Goal: Task Accomplishment & Management: Use online tool/utility

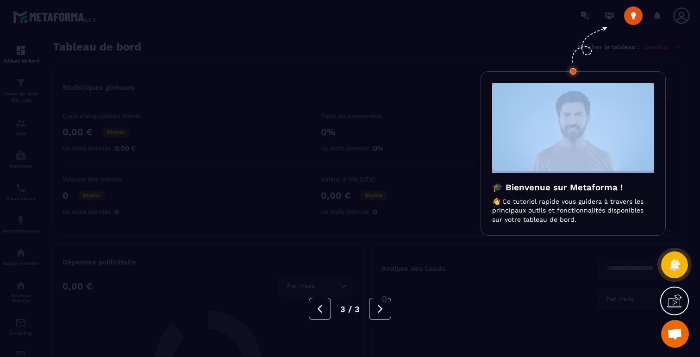
click at [198, 86] on div at bounding box center [350, 178] width 700 height 357
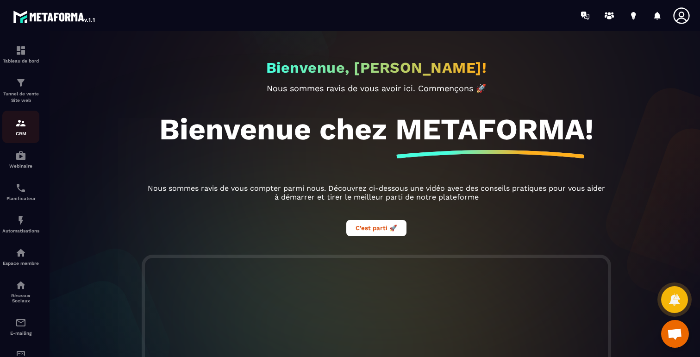
click at [24, 132] on p "CRM" at bounding box center [20, 133] width 37 height 5
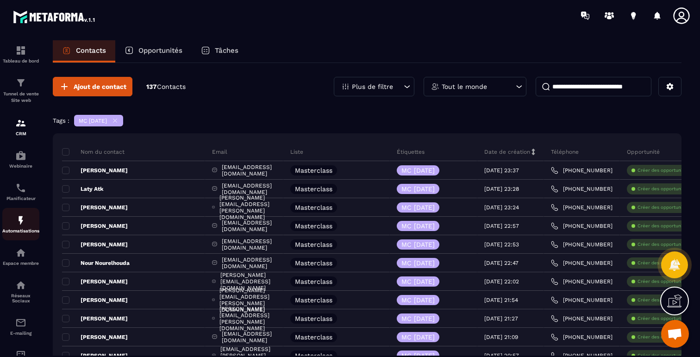
click at [22, 226] on img at bounding box center [20, 220] width 11 height 11
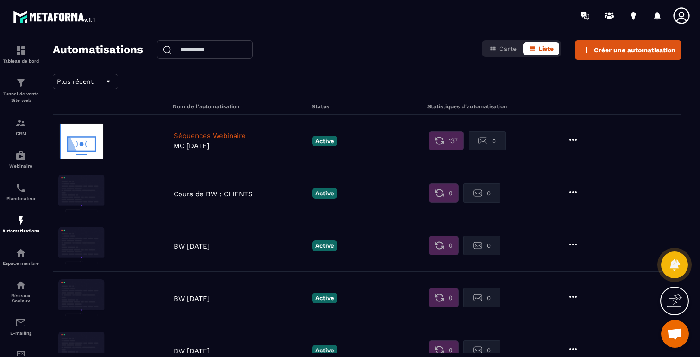
click at [226, 138] on p "Séquences Webinaire" at bounding box center [241, 136] width 134 height 8
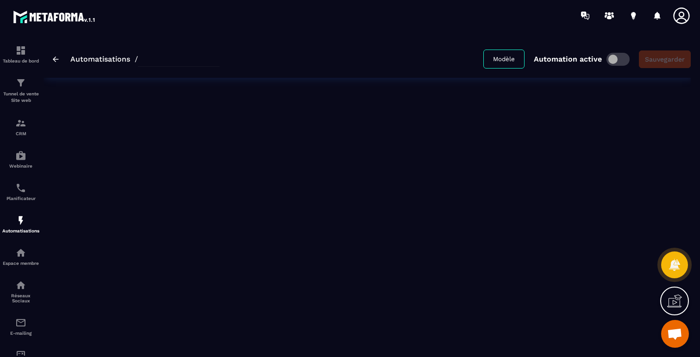
type input "**********"
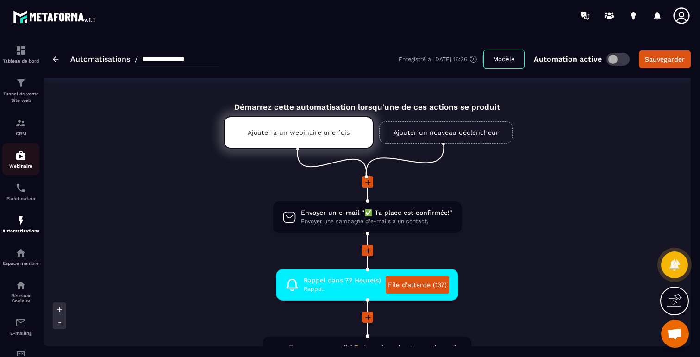
click at [18, 159] on img at bounding box center [20, 155] width 11 height 11
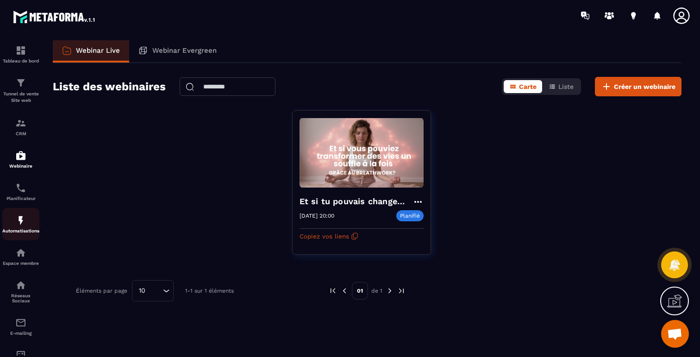
click at [25, 224] on img at bounding box center [20, 220] width 11 height 11
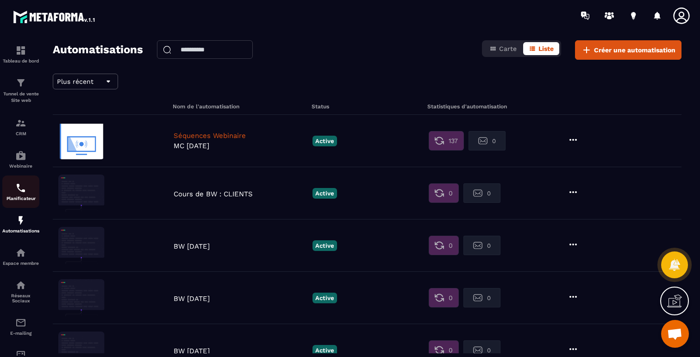
click at [21, 206] on link "Planificateur" at bounding box center [20, 192] width 37 height 32
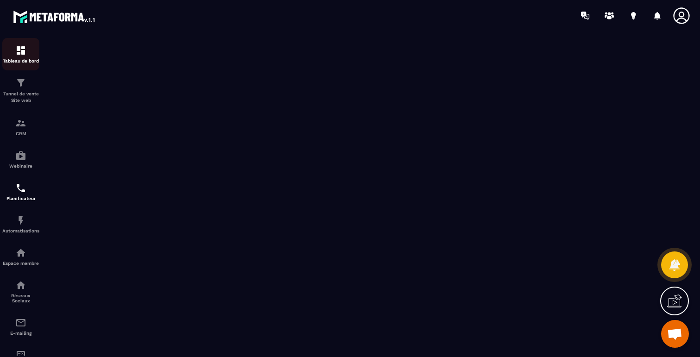
click at [17, 56] on img at bounding box center [20, 50] width 11 height 11
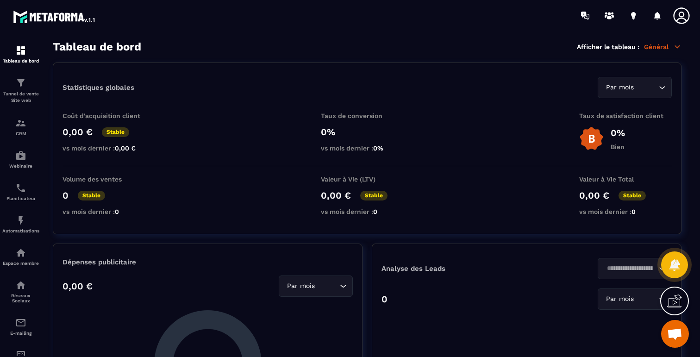
click at [663, 49] on p "Général" at bounding box center [663, 47] width 38 height 8
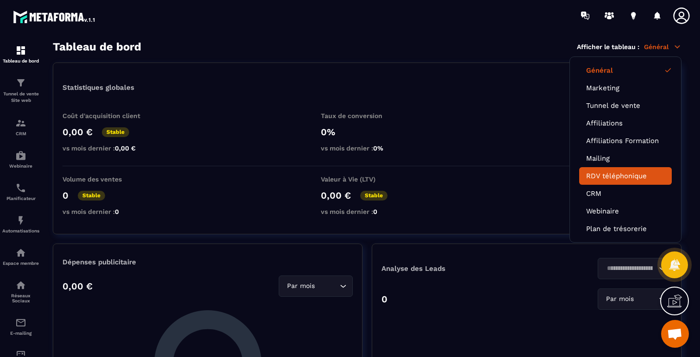
click at [614, 174] on link "RDV téléphonique" at bounding box center [625, 176] width 79 height 8
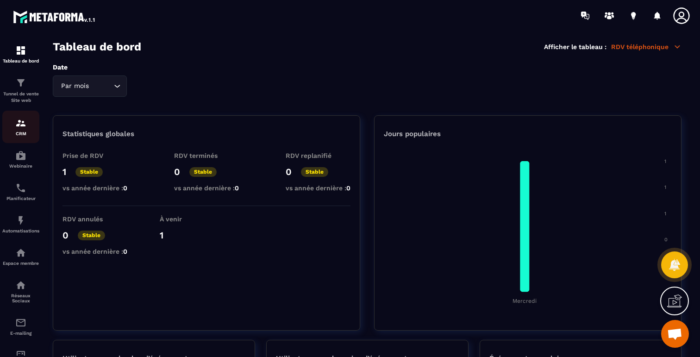
click at [23, 140] on link "CRM" at bounding box center [20, 127] width 37 height 32
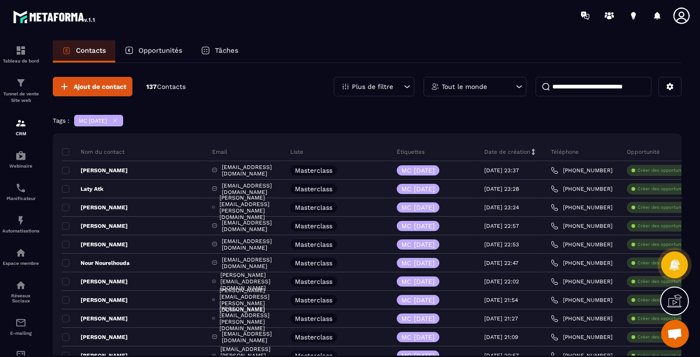
click at [119, 121] on icon at bounding box center [115, 120] width 7 height 7
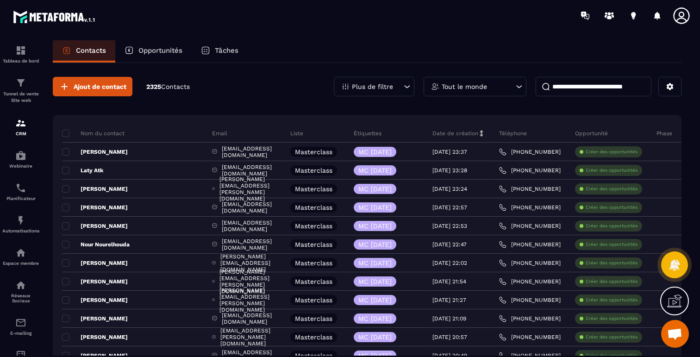
click at [155, 46] on p "Opportunités" at bounding box center [160, 50] width 44 height 8
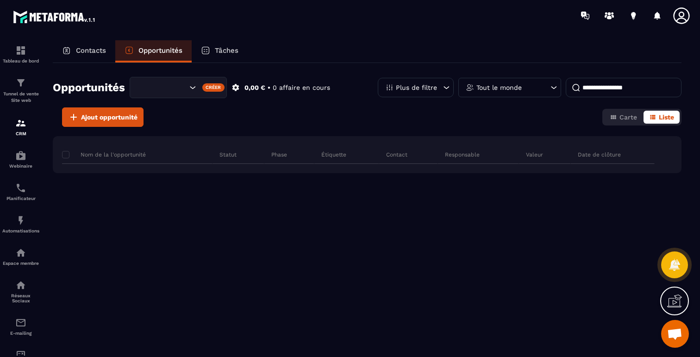
click at [89, 56] on div "Contacts" at bounding box center [84, 51] width 63 height 22
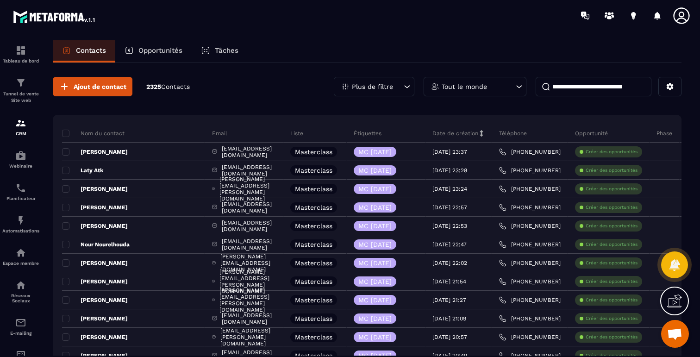
click at [89, 50] on p "Contacts" at bounding box center [91, 50] width 30 height 8
click at [445, 85] on p "Tout le monde" at bounding box center [464, 86] width 45 height 6
click at [405, 84] on icon at bounding box center [406, 86] width 9 height 9
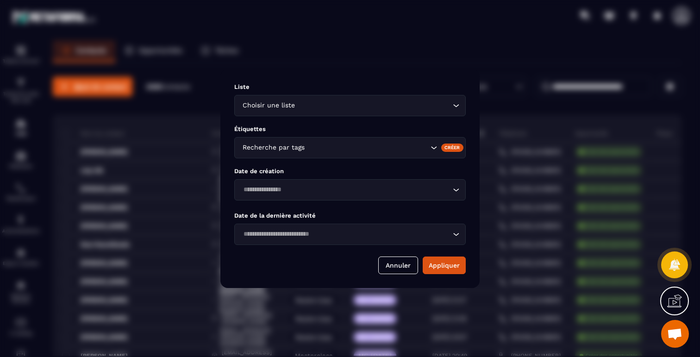
click at [378, 62] on div "Modal window" at bounding box center [350, 178] width 700 height 357
click at [387, 254] on div "Liste Choisir une liste Loading... Étiquettes Recherche par tags Créer Date de …" at bounding box center [349, 178] width 259 height 219
click at [390, 268] on button "Annuler" at bounding box center [398, 266] width 40 height 18
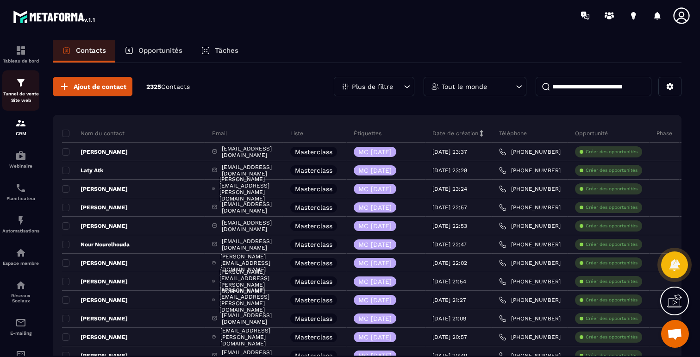
click at [21, 88] on img at bounding box center [20, 82] width 11 height 11
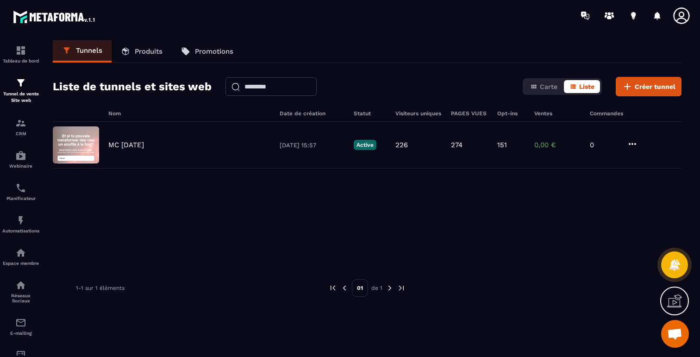
click at [153, 54] on p "Produits" at bounding box center [149, 51] width 28 height 8
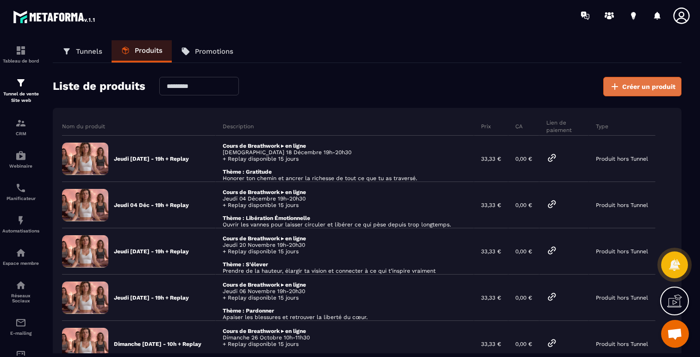
click at [615, 88] on icon at bounding box center [615, 86] width 11 height 11
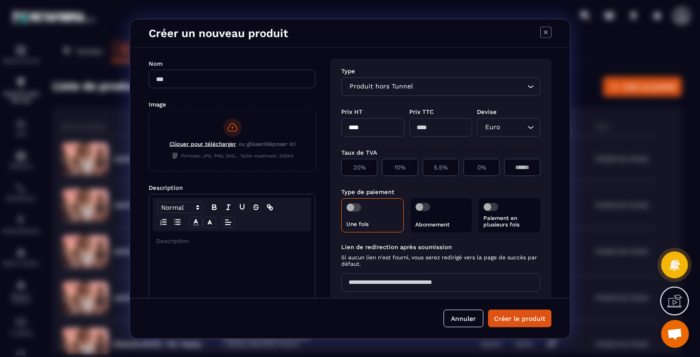
click at [191, 89] on div "Nom" at bounding box center [232, 75] width 167 height 35
click at [214, 141] on span "Cliquer pour télécharger" at bounding box center [203, 143] width 67 height 6
click at [149, 171] on input "Cliquer pour télécharger ou glisser/déposer ici Formats: JPG, PNG, SVG... Taill…" at bounding box center [149, 171] width 0 height 0
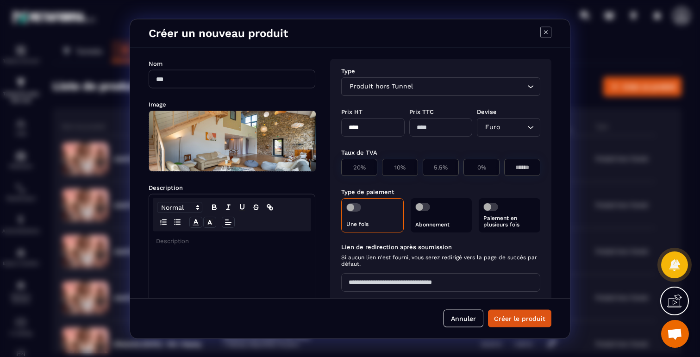
click at [209, 78] on input "Modal window" at bounding box center [232, 78] width 167 height 19
type input "**********"
click at [223, 246] on div "Modal window" at bounding box center [232, 304] width 166 height 146
click at [205, 78] on input "**********" at bounding box center [232, 78] width 167 height 19
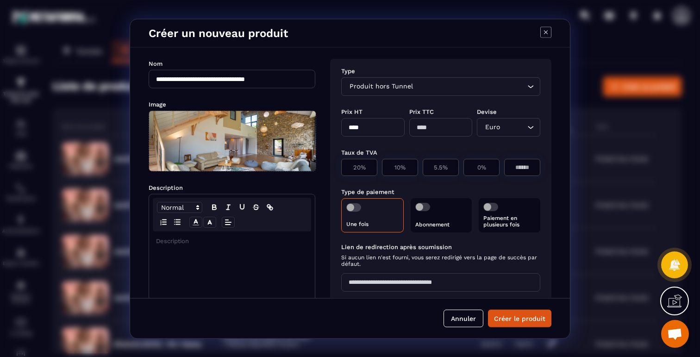
click at [205, 78] on input "**********" at bounding box center [232, 78] width 167 height 19
click at [200, 243] on p "Modal window" at bounding box center [232, 241] width 152 height 8
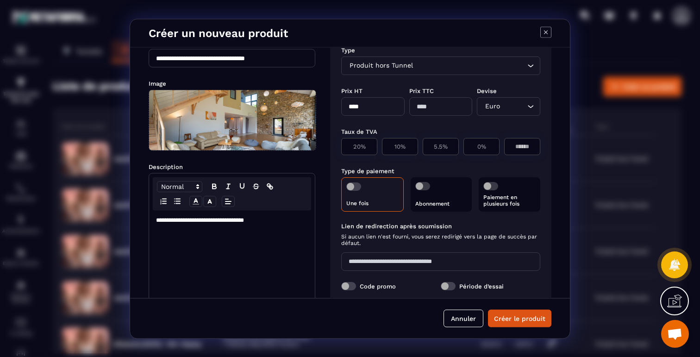
scroll to position [19, 0]
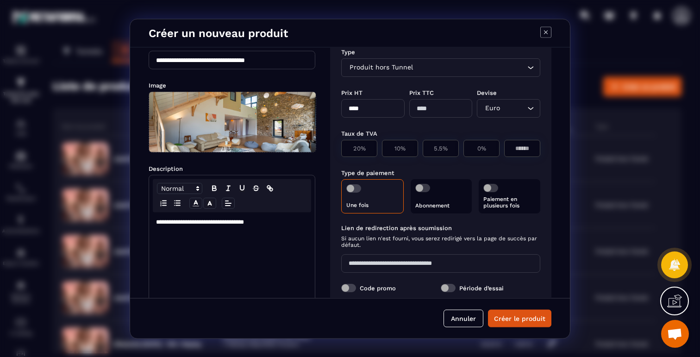
click at [380, 107] on input "****" at bounding box center [372, 108] width 63 height 19
click at [352, 108] on input "****" at bounding box center [372, 108] width 63 height 19
type input "*"
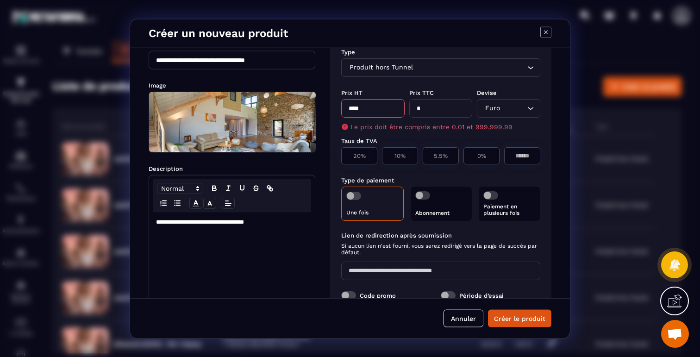
click at [353, 106] on input "****" at bounding box center [372, 108] width 63 height 19
type input "*******"
click at [410, 91] on label "Prix TTC" at bounding box center [421, 92] width 25 height 7
click at [360, 152] on p "20%" at bounding box center [359, 155] width 26 height 7
type input "******"
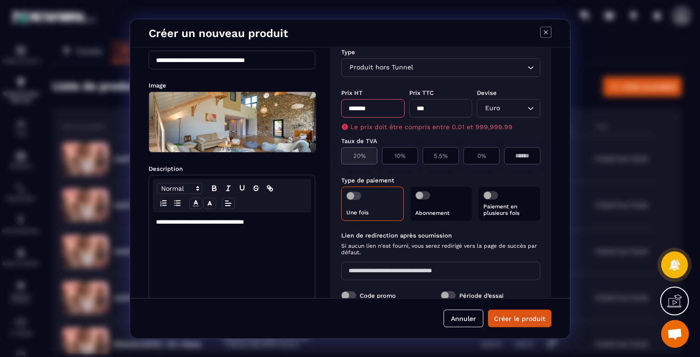
type input "**"
click at [369, 108] on input "*******" at bounding box center [372, 108] width 63 height 19
click at [380, 88] on div "Prix HT" at bounding box center [372, 92] width 63 height 9
click at [399, 83] on div "Prix HT *******" at bounding box center [372, 99] width 63 height 35
click at [378, 107] on input "*******" at bounding box center [372, 108] width 63 height 19
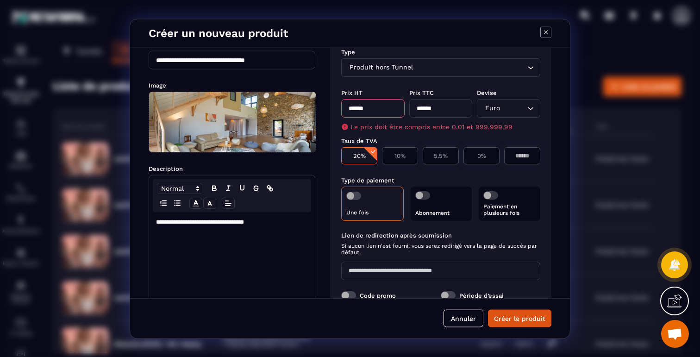
type input "******"
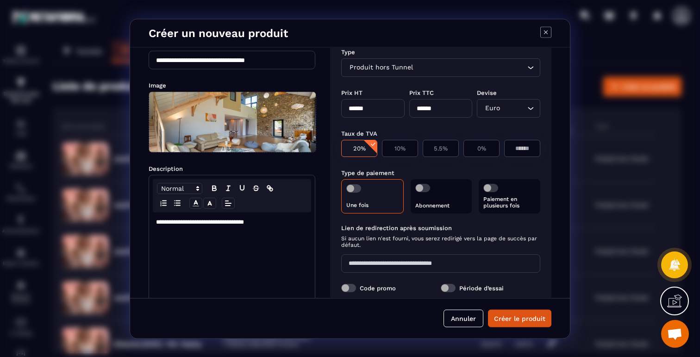
click at [385, 110] on input "******" at bounding box center [372, 108] width 63 height 19
type input "******"
click at [488, 309] on button "Créer le produit" at bounding box center [519, 318] width 63 height 18
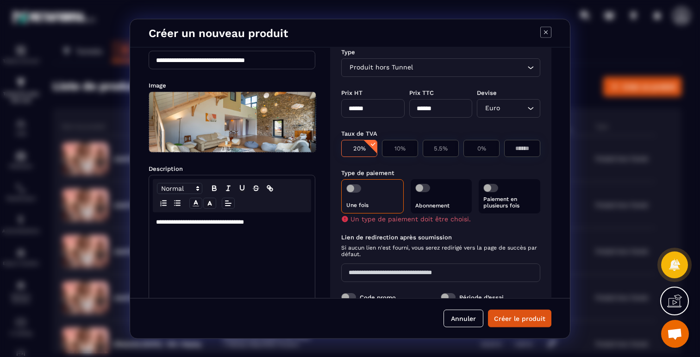
type input "******"
click at [402, 88] on div "Prix HT" at bounding box center [372, 92] width 63 height 9
click at [377, 108] on input "******" at bounding box center [372, 108] width 63 height 19
type input "***"
type input "******"
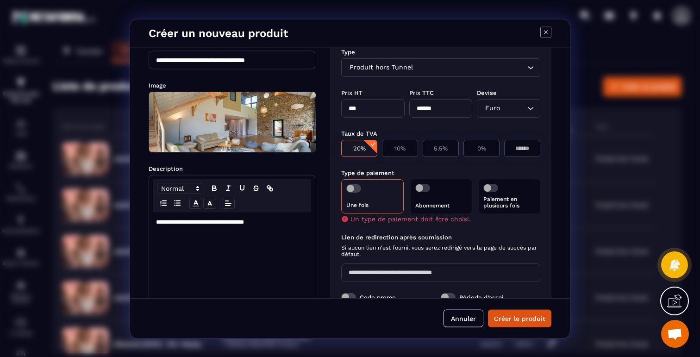
click at [394, 91] on div "Prix HT" at bounding box center [372, 92] width 63 height 9
click at [491, 184] on span "Modal window" at bounding box center [491, 187] width 15 height 8
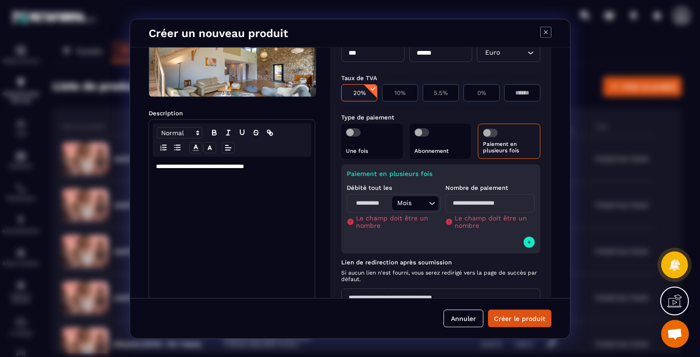
scroll to position [90, 0]
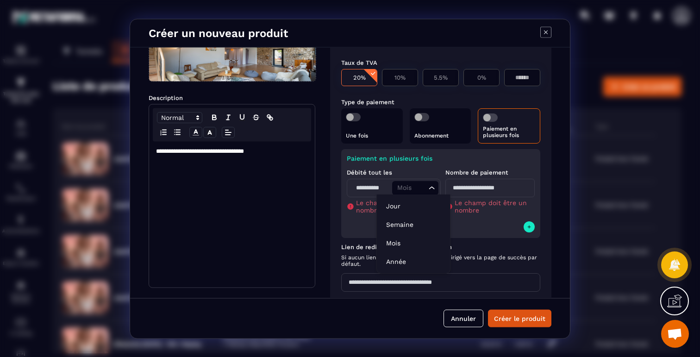
click at [422, 184] on input "Search for option" at bounding box center [410, 187] width 31 height 10
click at [405, 248] on li "Mois" at bounding box center [413, 243] width 73 height 19
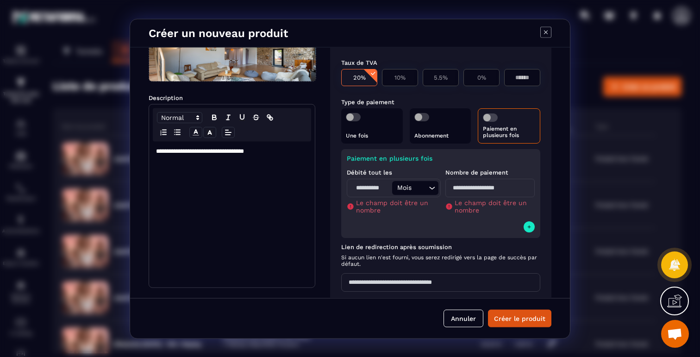
click at [475, 190] on input "Modal window" at bounding box center [490, 187] width 89 height 19
type input "*"
click at [461, 161] on p "Paiement en plusieurs fois" at bounding box center [441, 157] width 188 height 7
click at [418, 210] on span "Le champ doit être un nombre" at bounding box center [396, 206] width 80 height 15
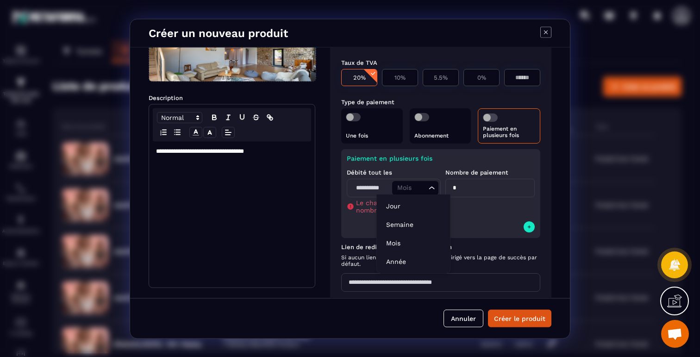
click at [411, 193] on div "Mois Loading..." at bounding box center [415, 188] width 46 height 14
click at [396, 245] on p "Mois" at bounding box center [413, 243] width 55 height 9
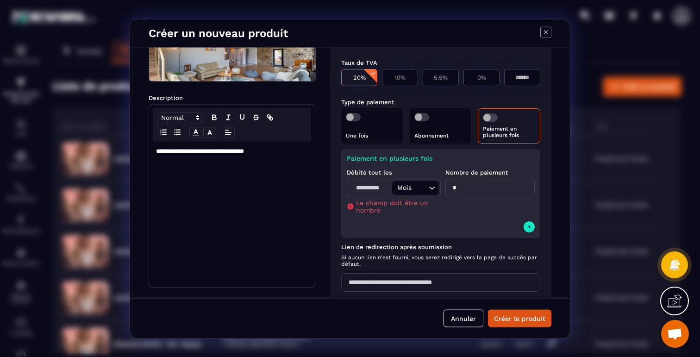
click at [397, 190] on div "Mois" at bounding box center [410, 187] width 33 height 10
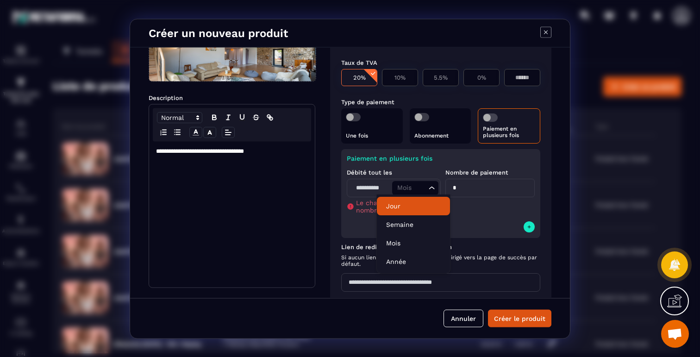
click at [478, 202] on div "Nombre de paiement *" at bounding box center [490, 190] width 89 height 46
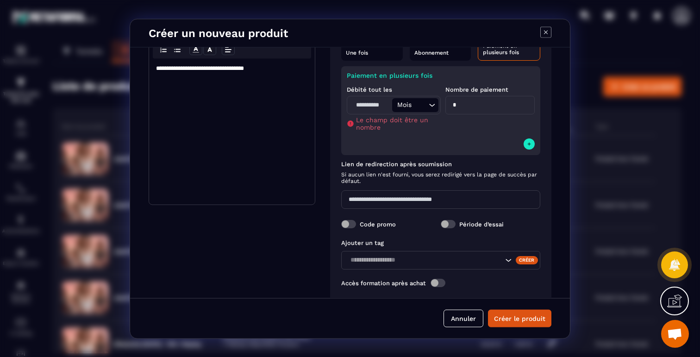
scroll to position [191, 0]
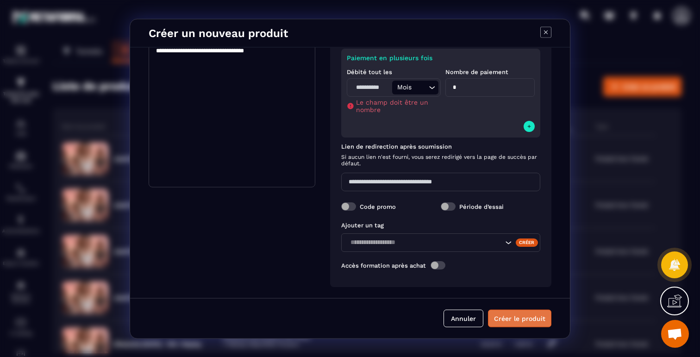
click at [507, 321] on button "Créer le produit" at bounding box center [519, 318] width 63 height 18
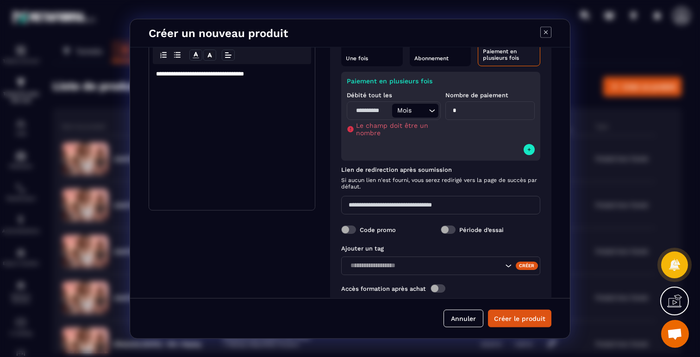
scroll to position [99, 0]
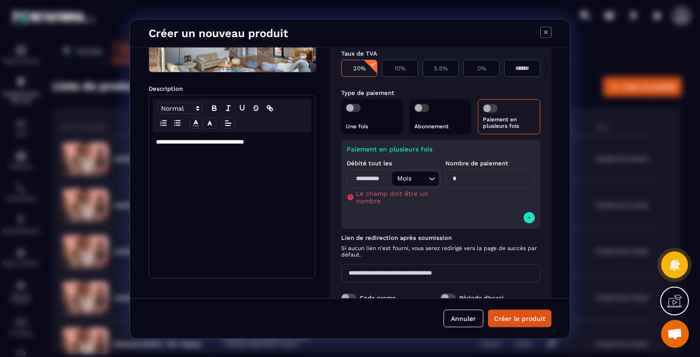
click at [388, 152] on div "Débité tout les Mois Loading... Le champ doit être un nombre Nombre de paiement…" at bounding box center [441, 180] width 188 height 57
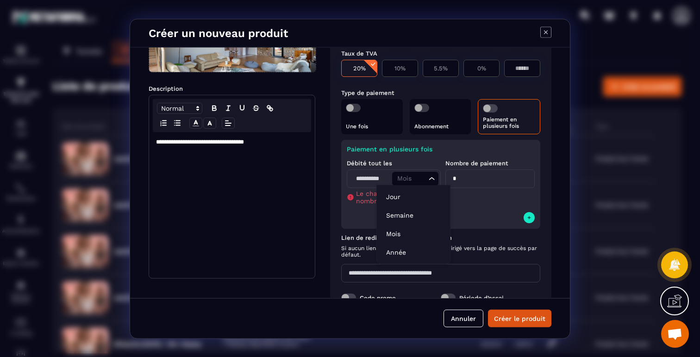
click at [399, 176] on div "Mois" at bounding box center [410, 178] width 33 height 10
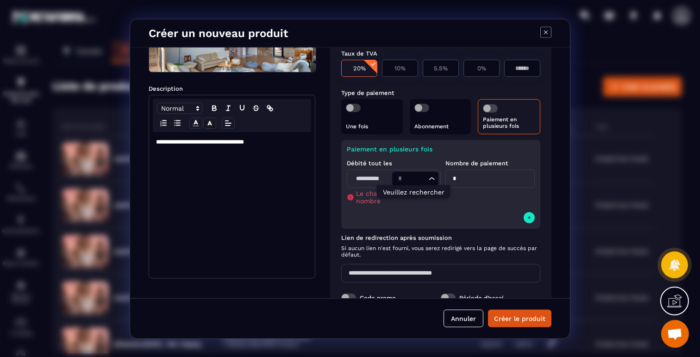
type input "*"
click at [490, 191] on div "Nombre de paiement *" at bounding box center [490, 181] width 89 height 46
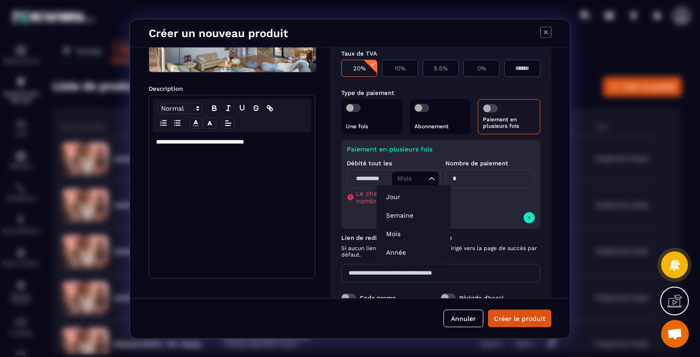
click at [394, 174] on div "Mois" at bounding box center [410, 178] width 33 height 10
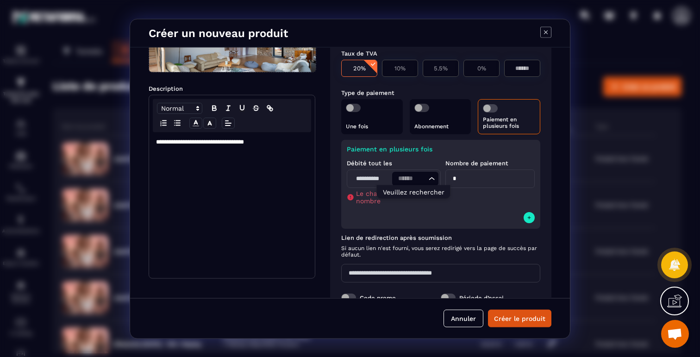
type input "******"
click at [459, 206] on div "Débité tout les Mois Loading... Le champ doit être un nombre Nombre de paiement…" at bounding box center [441, 180] width 188 height 57
click at [383, 193] on span "Le champ doit être un nombre" at bounding box center [396, 196] width 80 height 15
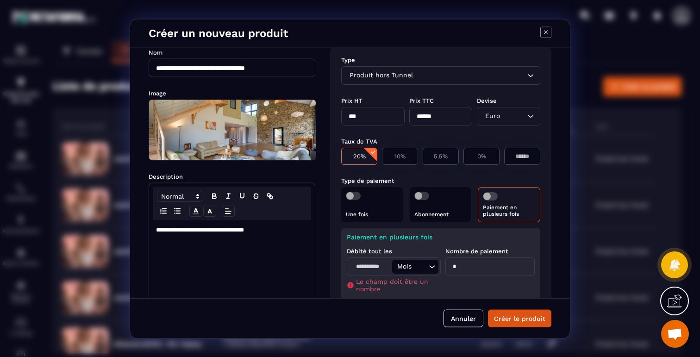
scroll to position [0, 0]
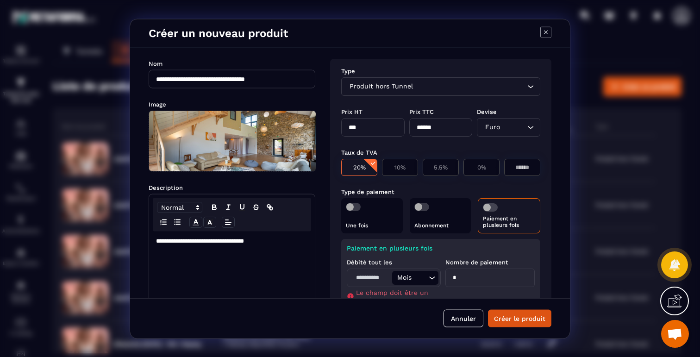
click at [490, 205] on span "Modal window" at bounding box center [490, 207] width 15 height 8
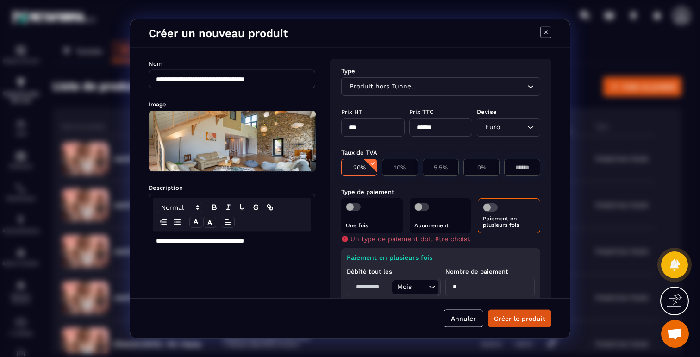
click at [350, 207] on span "Modal window" at bounding box center [353, 206] width 15 height 8
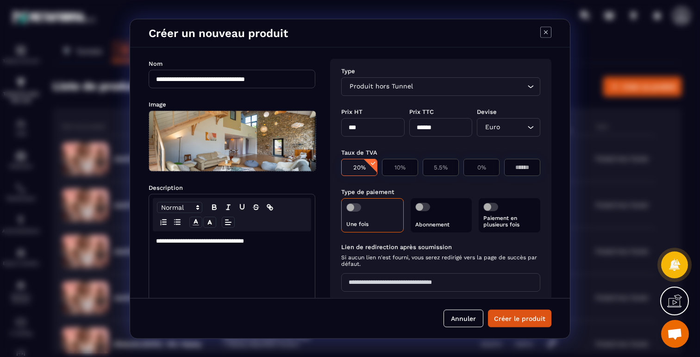
click at [490, 206] on span "Modal window" at bounding box center [491, 206] width 15 height 8
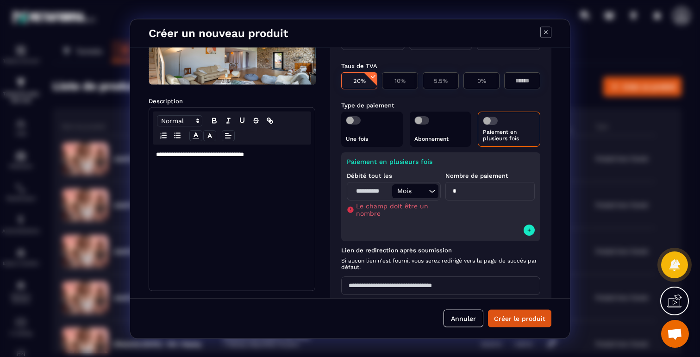
scroll to position [100, 0]
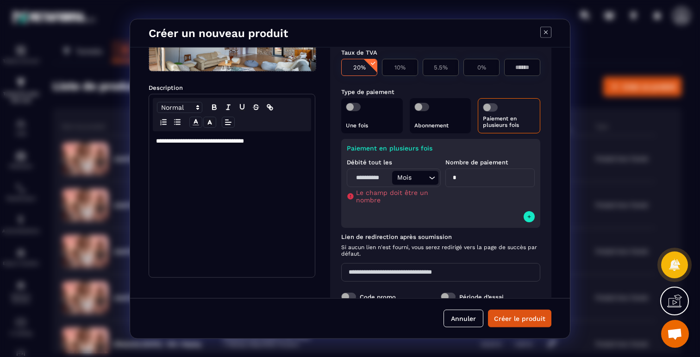
click at [347, 197] on icon "Modal window" at bounding box center [350, 195] width 7 height 7
click at [350, 197] on icon "Modal window" at bounding box center [350, 196] width 6 height 6
click at [388, 198] on span "Le champ doit être un nombre" at bounding box center [396, 196] width 80 height 15
click at [448, 177] on input "*" at bounding box center [490, 177] width 89 height 19
click at [493, 209] on div "Débité tout les Mois Loading... Le champ doit être un nombre Nombre de paiement…" at bounding box center [441, 179] width 188 height 57
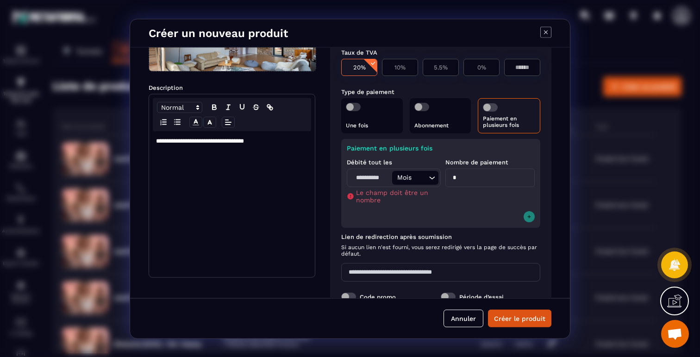
click at [524, 218] on button "Modal window" at bounding box center [529, 216] width 11 height 11
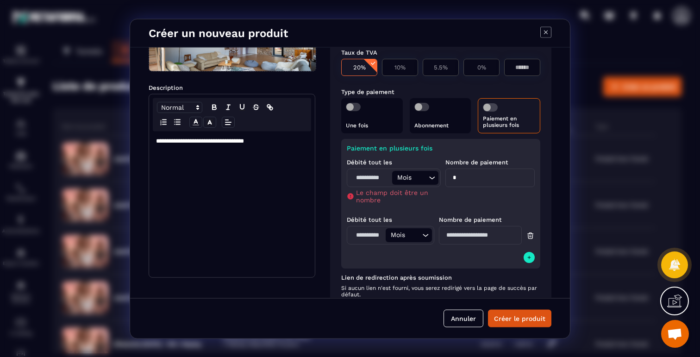
click at [532, 239] on div "Paiement en plusieurs fois Débité tout les Mois Loading... Le champ doit être u…" at bounding box center [440, 203] width 199 height 130
click at [527, 238] on icon "Modal window" at bounding box center [531, 235] width 8 height 9
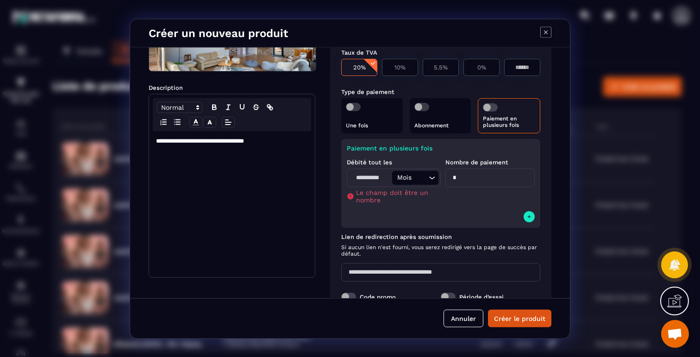
click at [408, 177] on div "Mois" at bounding box center [410, 177] width 33 height 10
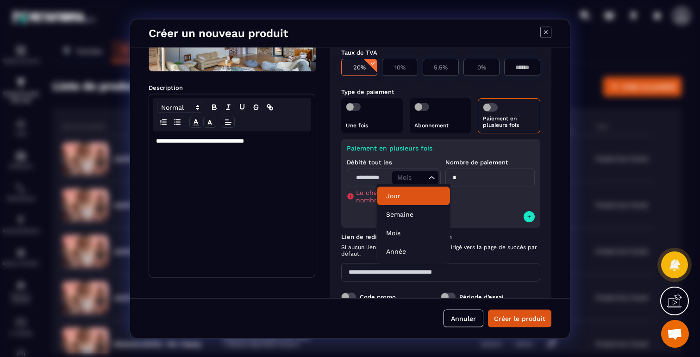
click at [404, 194] on p "Jour" at bounding box center [413, 195] width 55 height 9
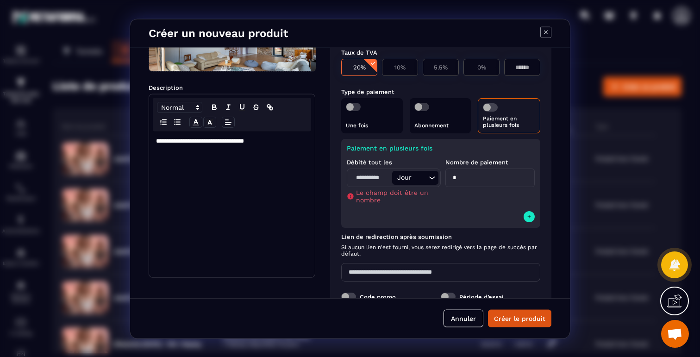
click at [414, 179] on input "Search for option" at bounding box center [420, 177] width 13 height 10
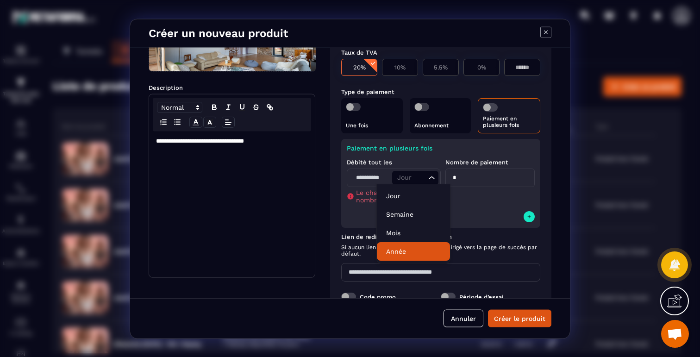
click at [409, 248] on p "Année" at bounding box center [413, 251] width 55 height 9
click at [404, 172] on div "Année Loading..." at bounding box center [415, 177] width 46 height 14
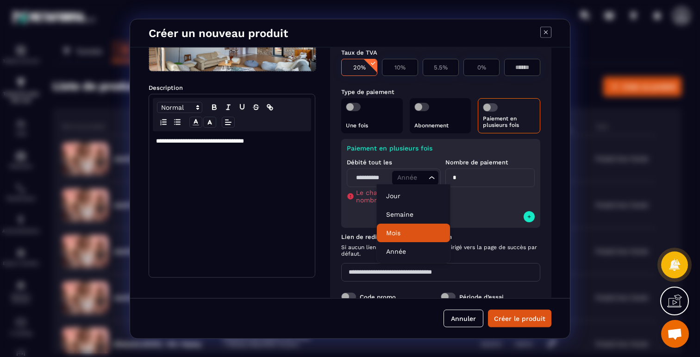
click at [402, 231] on p "Mois" at bounding box center [413, 232] width 55 height 9
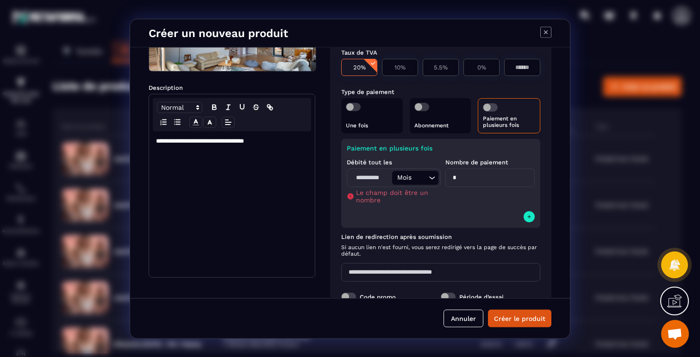
drag, startPoint x: 461, startPoint y: 176, endPoint x: 434, endPoint y: 176, distance: 26.9
click at [434, 176] on div "Débité tout les Mois Loading... Le champ doit être un nombre Nombre de paiement…" at bounding box center [441, 179] width 188 height 57
click at [467, 206] on div "Débité tout les Mois Loading... Le champ doit être un nombre Nombre de paiement…" at bounding box center [441, 179] width 188 height 57
drag, startPoint x: 468, startPoint y: 177, endPoint x: 378, endPoint y: 152, distance: 93.3
click at [378, 159] on div "Débité tout les Mois Loading... Le champ doit être un nombre Nombre de paiement…" at bounding box center [441, 179] width 188 height 57
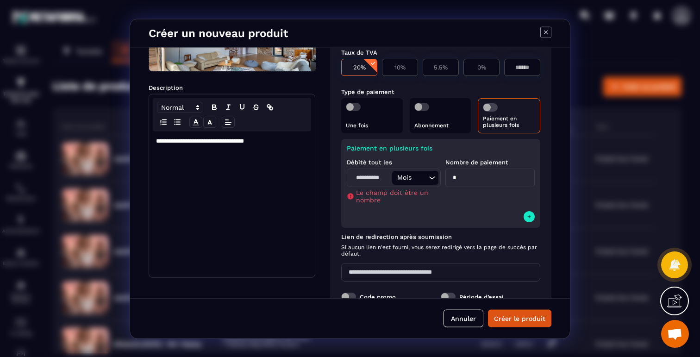
type input "*"
click at [406, 182] on div "Mois" at bounding box center [410, 177] width 33 height 10
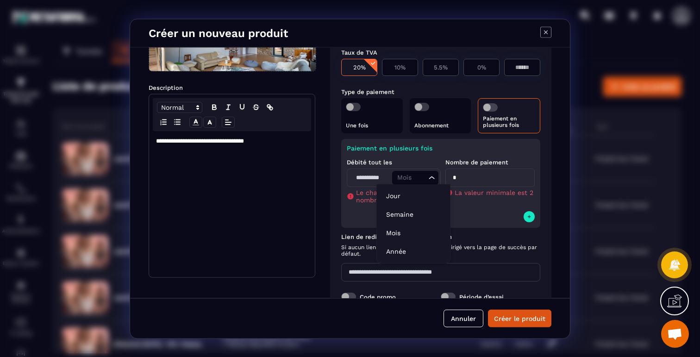
click at [473, 167] on div "Nombre de paiement * La valeur minimale est 2" at bounding box center [490, 180] width 89 height 46
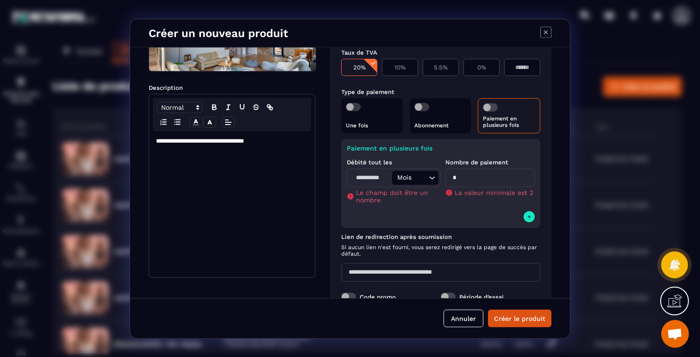
click at [465, 174] on input "*" at bounding box center [490, 177] width 89 height 19
type input "*"
click at [375, 181] on input "Modal window" at bounding box center [370, 177] width 43 height 14
click at [527, 214] on icon "Modal window" at bounding box center [530, 216] width 6 height 7
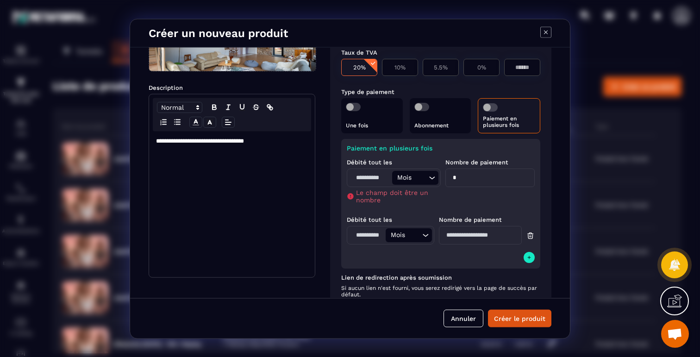
click at [528, 236] on icon "Modal window" at bounding box center [531, 235] width 8 height 9
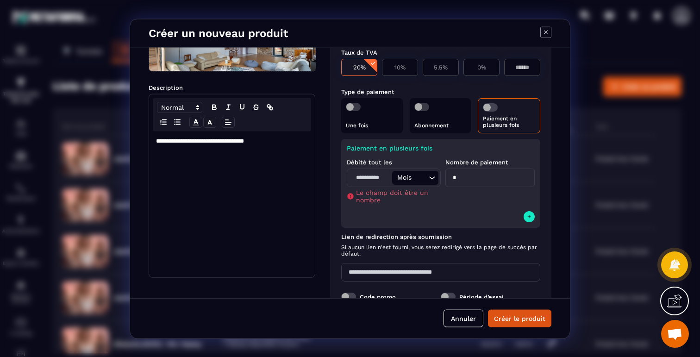
click at [440, 215] on div "Paiement en plusieurs fois Débité tout les Mois Loading... Le champ doit être u…" at bounding box center [440, 182] width 199 height 89
click at [504, 317] on button "Créer le produit" at bounding box center [519, 318] width 63 height 18
click at [493, 111] on label "Modal window" at bounding box center [490, 107] width 15 height 8
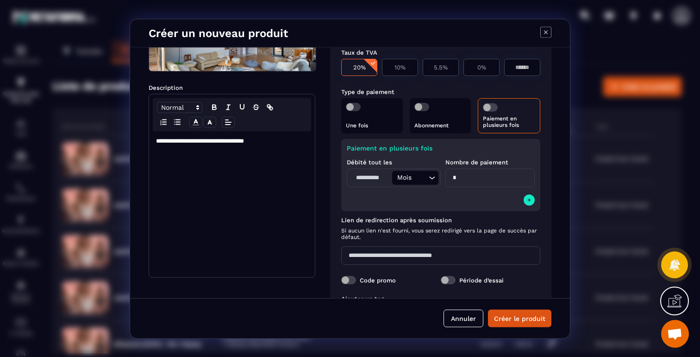
click at [476, 191] on div "Débité tout les Mois Loading... Nombre de paiement *" at bounding box center [441, 171] width 188 height 41
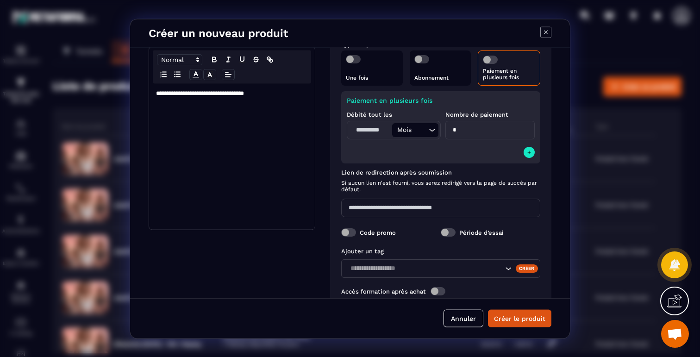
scroll to position [174, 0]
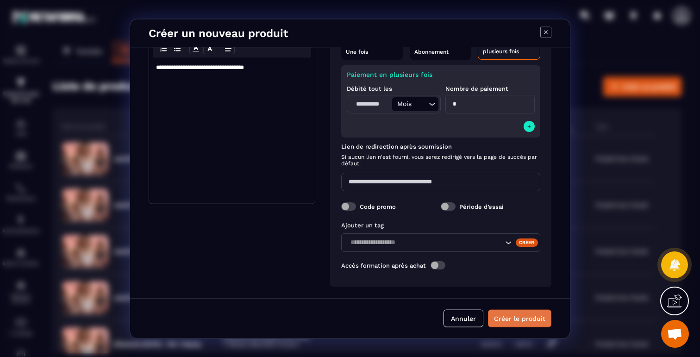
click at [520, 321] on button "Créer le produit" at bounding box center [519, 318] width 63 height 18
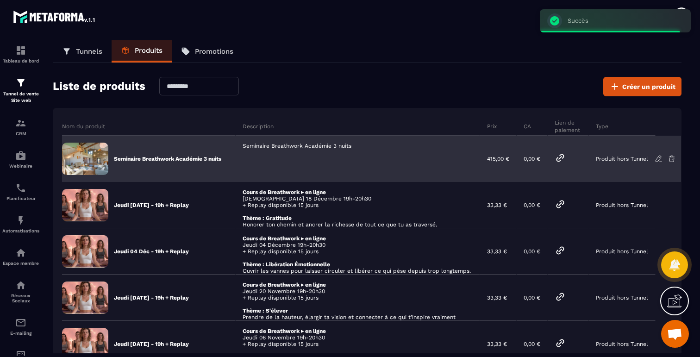
click at [565, 159] on icon at bounding box center [560, 157] width 11 height 11
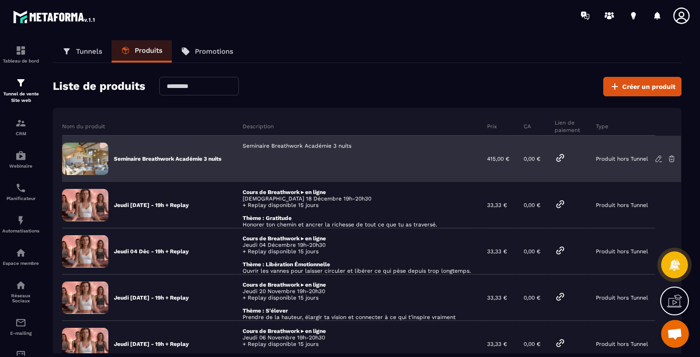
click at [178, 155] on p "Seminaire Breathwork Académie 3 nuits" at bounding box center [167, 158] width 107 height 7
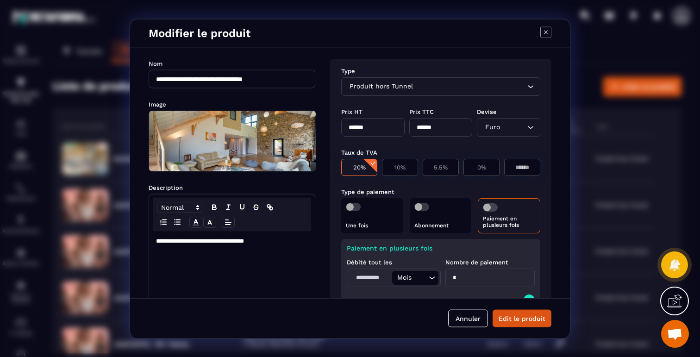
click at [490, 202] on div "Paiement en plusieurs fois" at bounding box center [509, 215] width 63 height 35
click at [488, 206] on span "Modal window" at bounding box center [490, 207] width 15 height 8
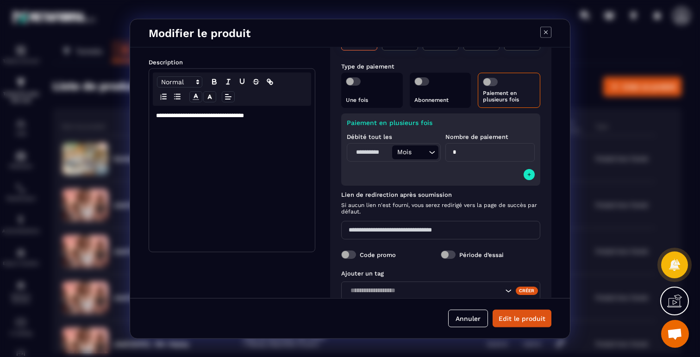
scroll to position [137, 0]
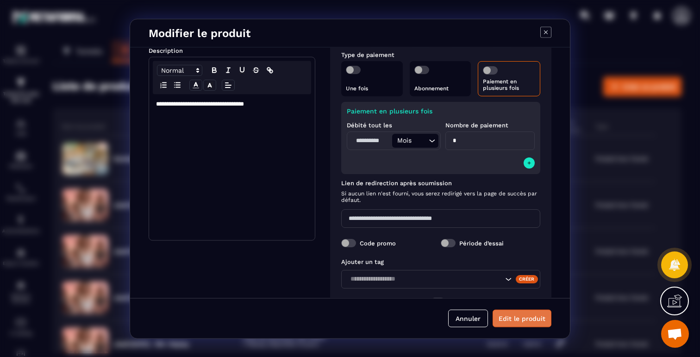
click at [521, 324] on button "Edit le produit" at bounding box center [522, 318] width 59 height 18
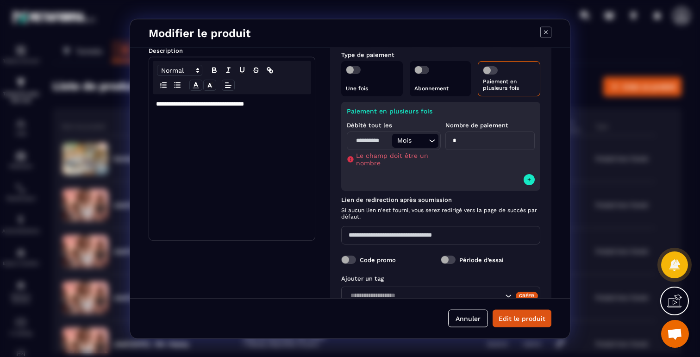
click at [360, 70] on label "Modal window" at bounding box center [353, 69] width 15 height 8
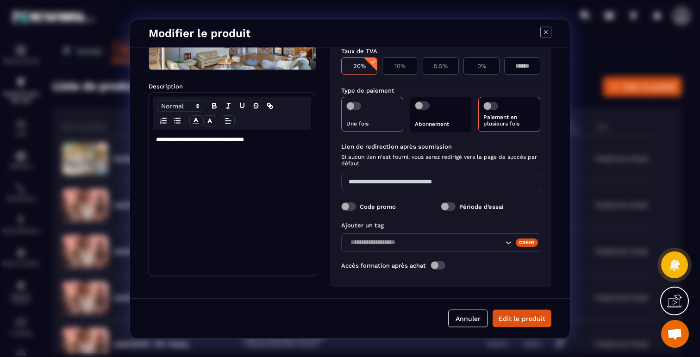
click at [502, 155] on span "Si aucun lien n'est fourni, vous serez redirigé vers la page de succès par défa…" at bounding box center [440, 159] width 199 height 13
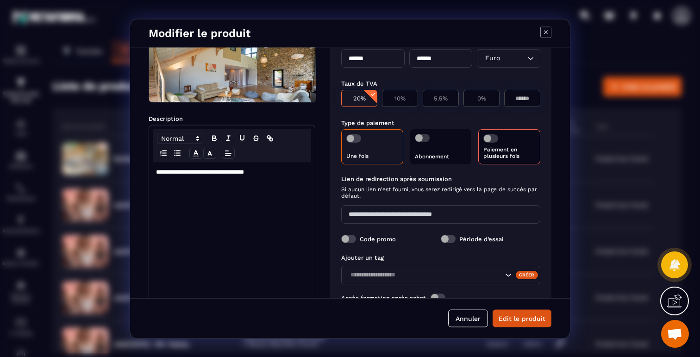
scroll to position [63, 0]
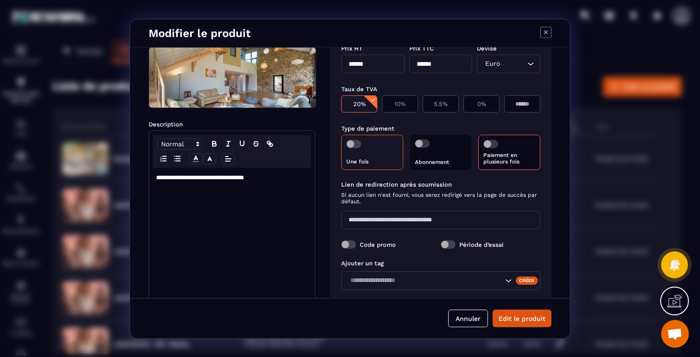
click at [495, 142] on span "Modal window" at bounding box center [491, 143] width 15 height 8
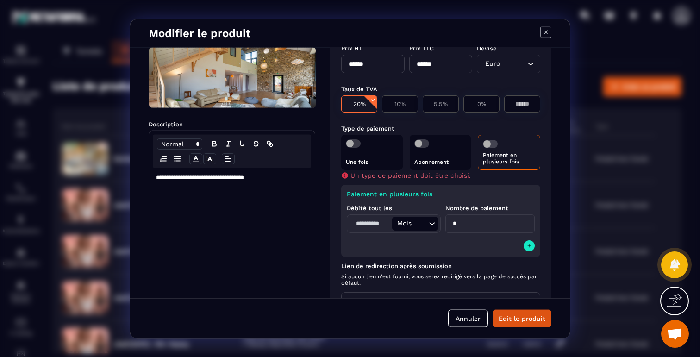
click at [495, 142] on span "Modal window" at bounding box center [490, 143] width 15 height 8
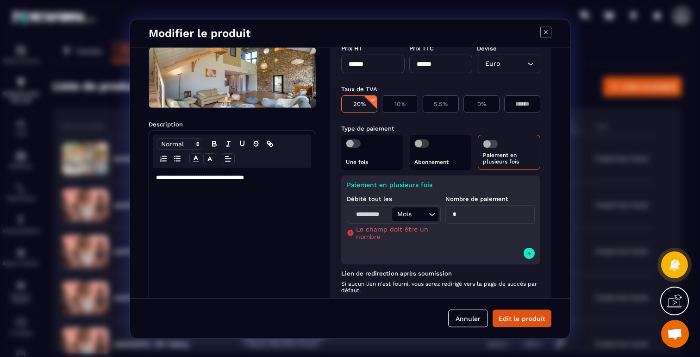
click at [471, 219] on input "*" at bounding box center [490, 214] width 89 height 19
click at [513, 322] on button "Edit le produit" at bounding box center [522, 318] width 59 height 18
click at [418, 142] on span "Modal window" at bounding box center [422, 143] width 15 height 8
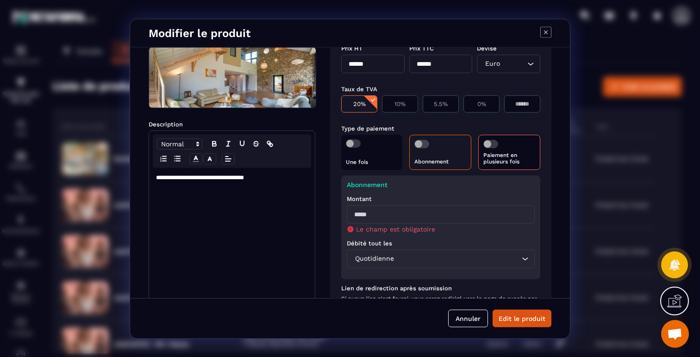
click at [486, 142] on span "Modal window" at bounding box center [491, 143] width 15 height 8
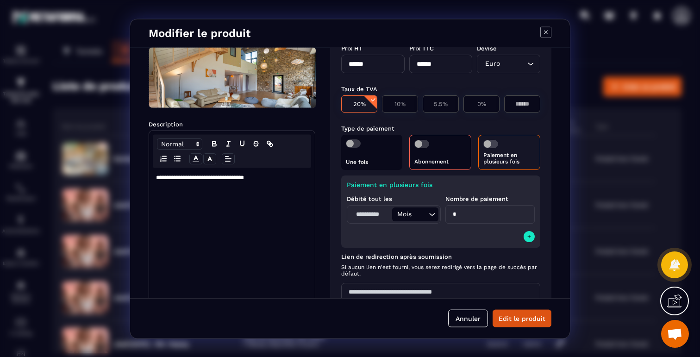
scroll to position [76, 0]
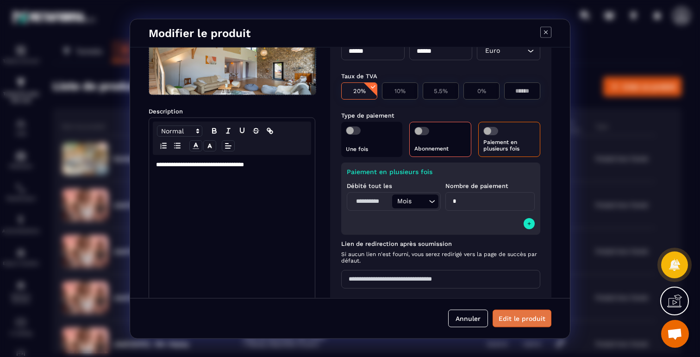
click at [522, 321] on button "Edit le produit" at bounding box center [522, 318] width 59 height 18
click at [487, 127] on span "Modal window" at bounding box center [491, 130] width 15 height 8
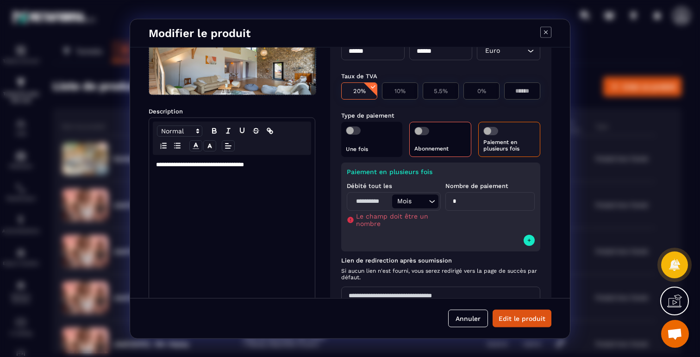
click at [487, 127] on span "Modal window" at bounding box center [491, 130] width 15 height 8
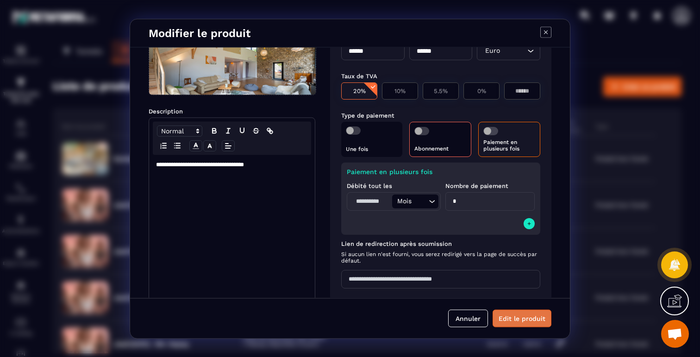
click at [516, 320] on button "Edit le produit" at bounding box center [522, 318] width 59 height 18
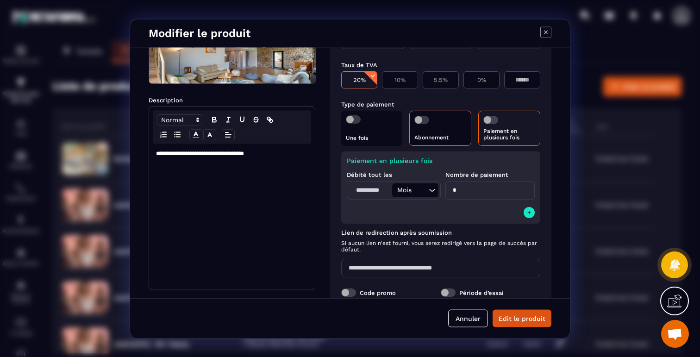
click at [509, 235] on label "Lien de redirection après soumission" at bounding box center [440, 232] width 199 height 7
click at [481, 194] on input "*" at bounding box center [490, 190] width 89 height 19
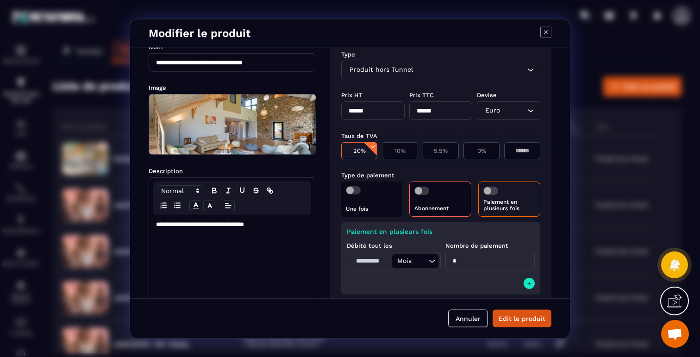
scroll to position [0, 0]
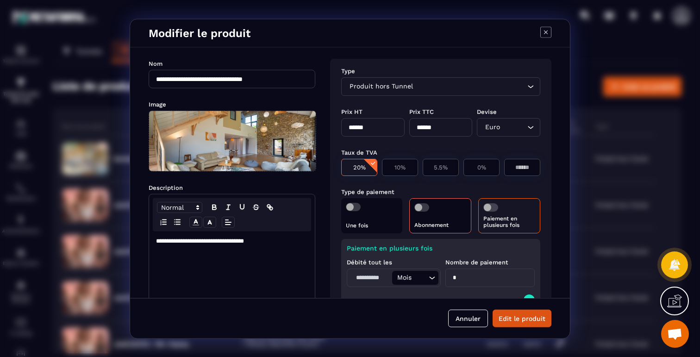
click at [544, 32] on icon "Modal window" at bounding box center [546, 31] width 11 height 11
